Goal: Task Accomplishment & Management: Complete application form

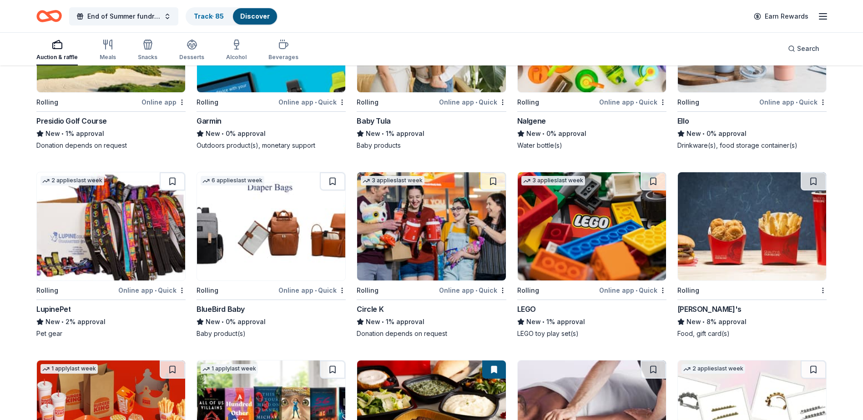
scroll to position [5648, 0]
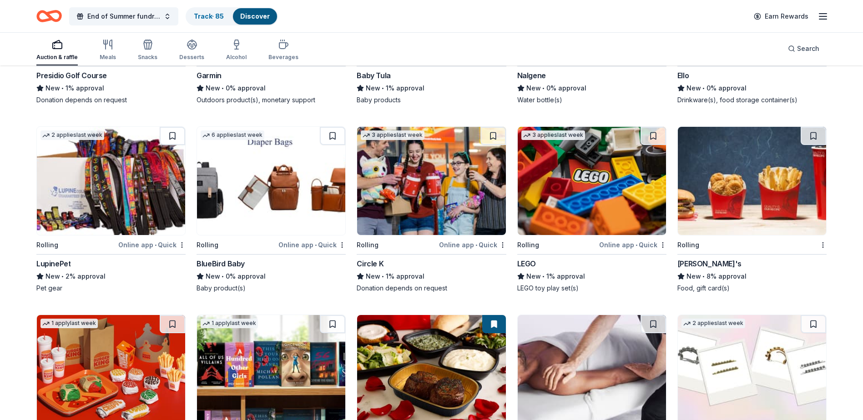
click at [593, 202] on img at bounding box center [592, 181] width 148 height 108
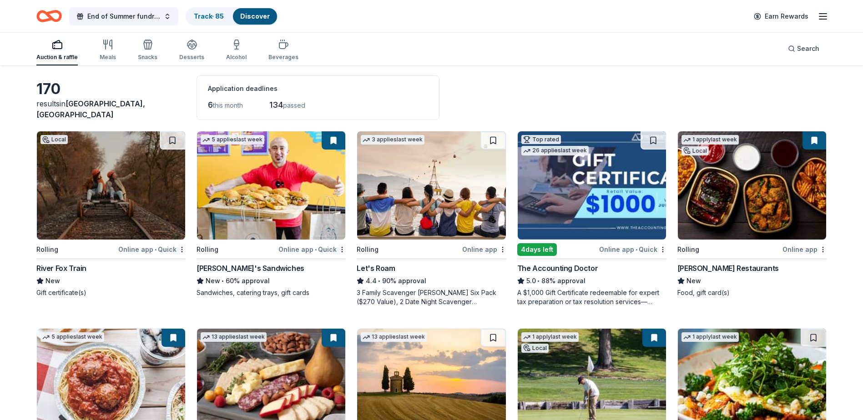
scroll to position [0, 0]
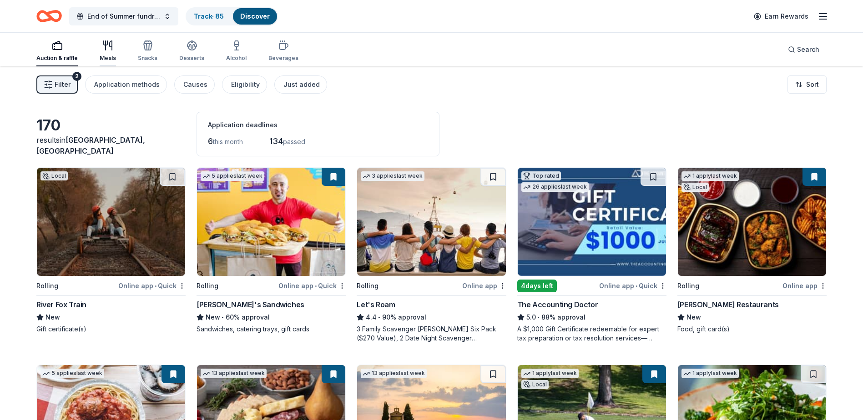
click at [101, 53] on div "Meals" at bounding box center [108, 51] width 16 height 22
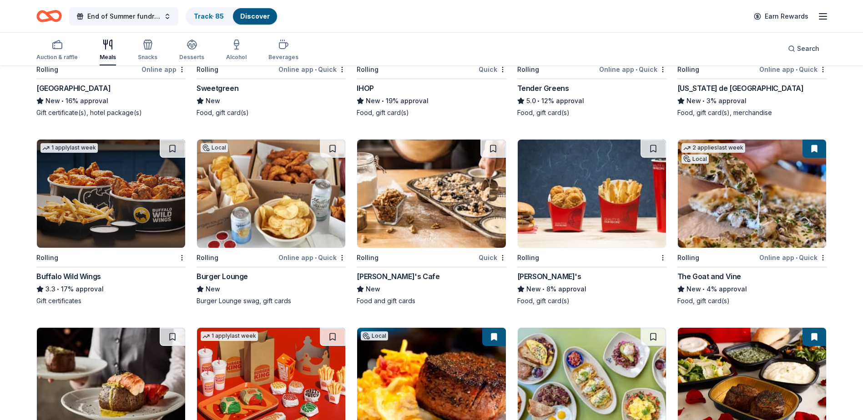
scroll to position [1219, 0]
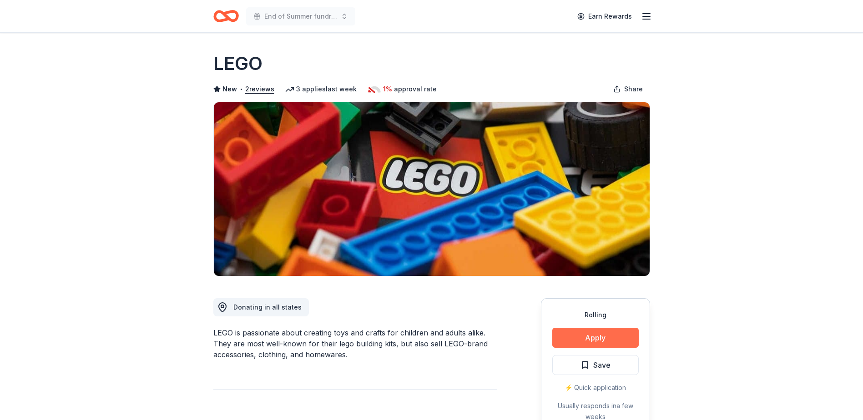
click at [599, 341] on button "Apply" at bounding box center [595, 338] width 86 height 20
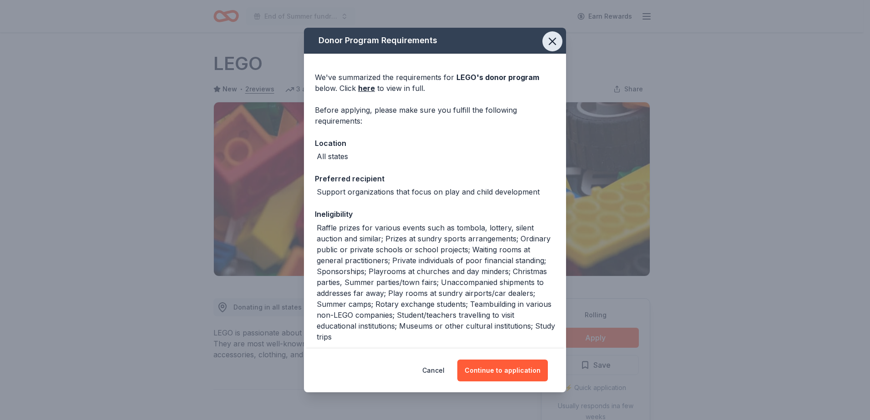
click at [549, 39] on icon "button" at bounding box center [552, 41] width 6 height 6
